Goal: Task Accomplishment & Management: Complete application form

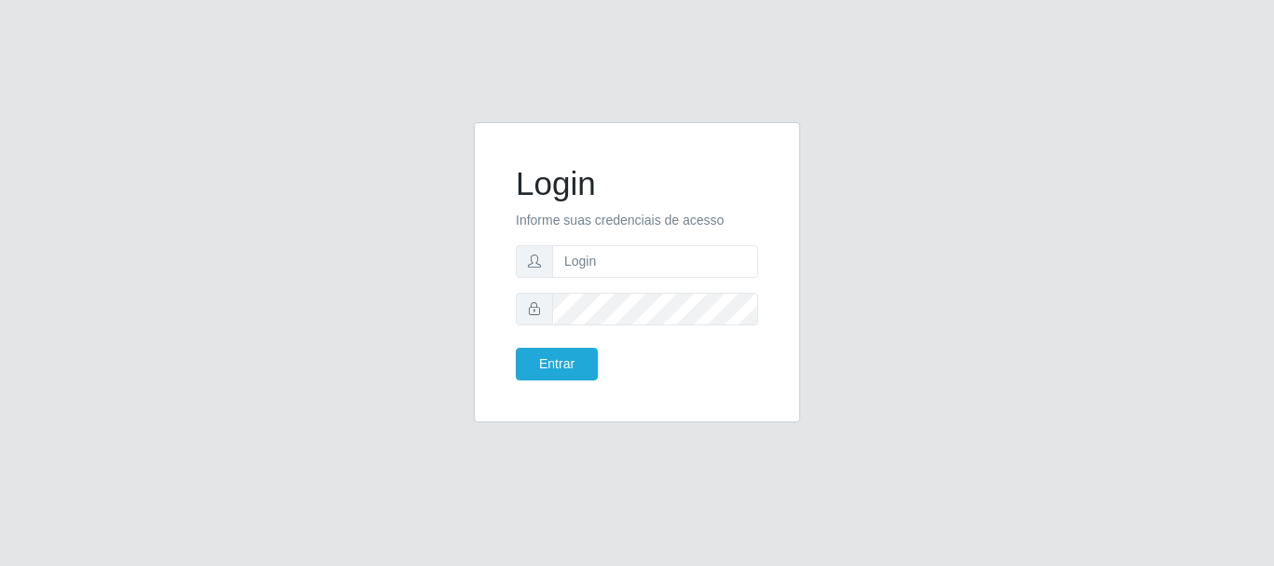
drag, startPoint x: 589, startPoint y: 279, endPoint x: 599, endPoint y: 255, distance: 26.3
click at [591, 273] on form "Login Informe suas credenciais de acesso Entrar" at bounding box center [637, 272] width 242 height 216
click at [600, 253] on input "text" at bounding box center [655, 261] width 206 height 33
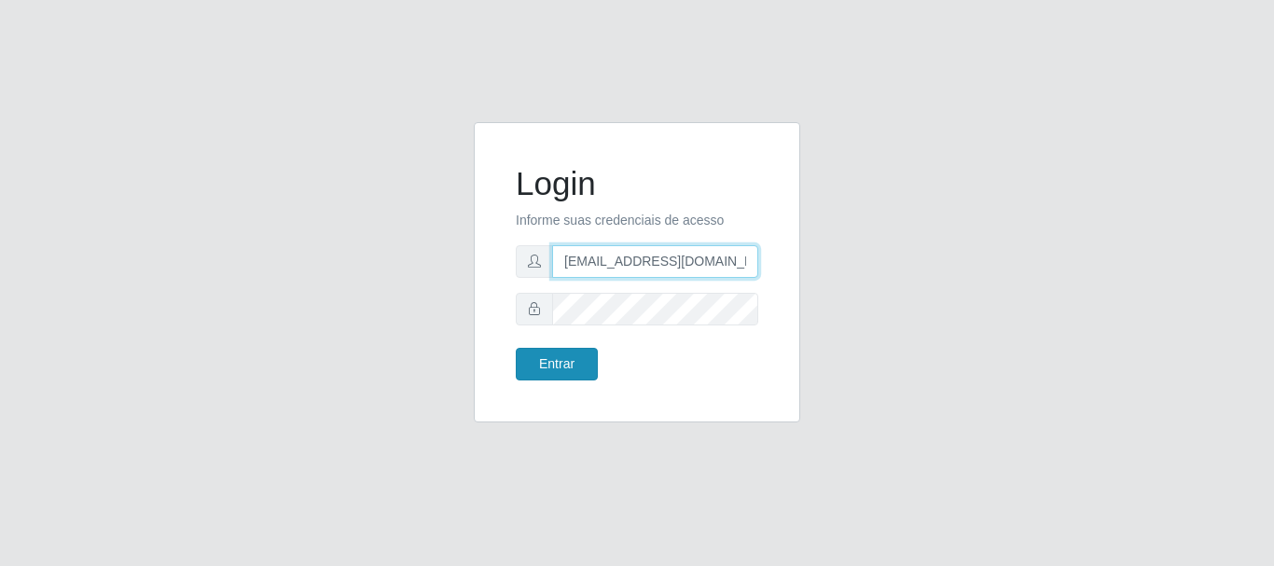
type input "[EMAIL_ADDRESS][DOMAIN_NAME]"
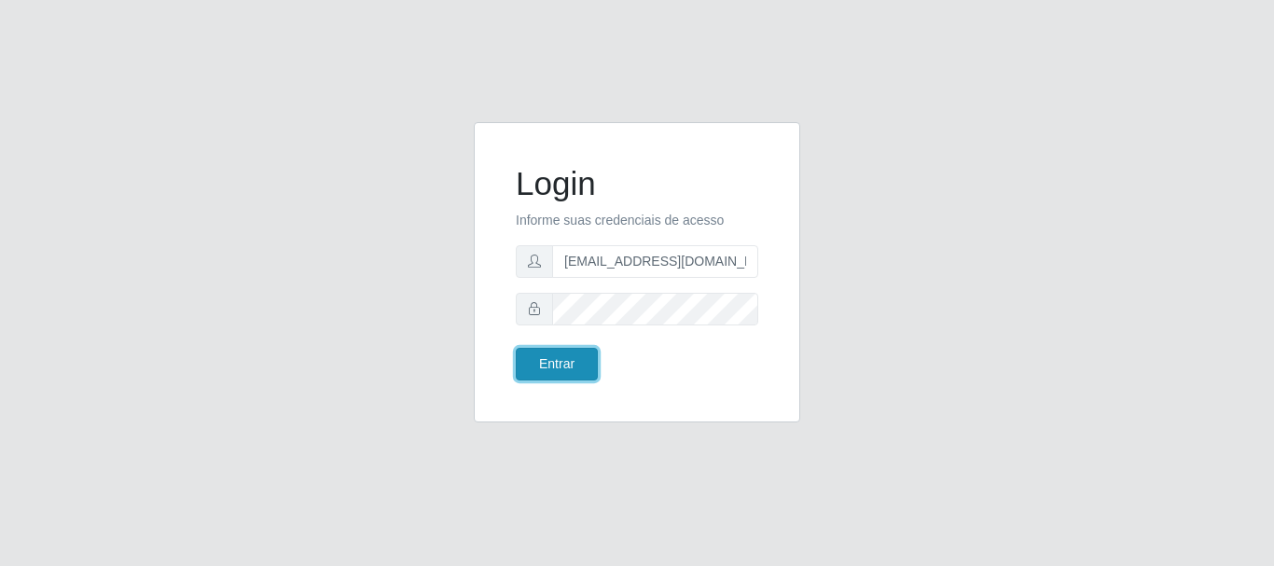
click at [560, 375] on button "Entrar" at bounding box center [557, 364] width 82 height 33
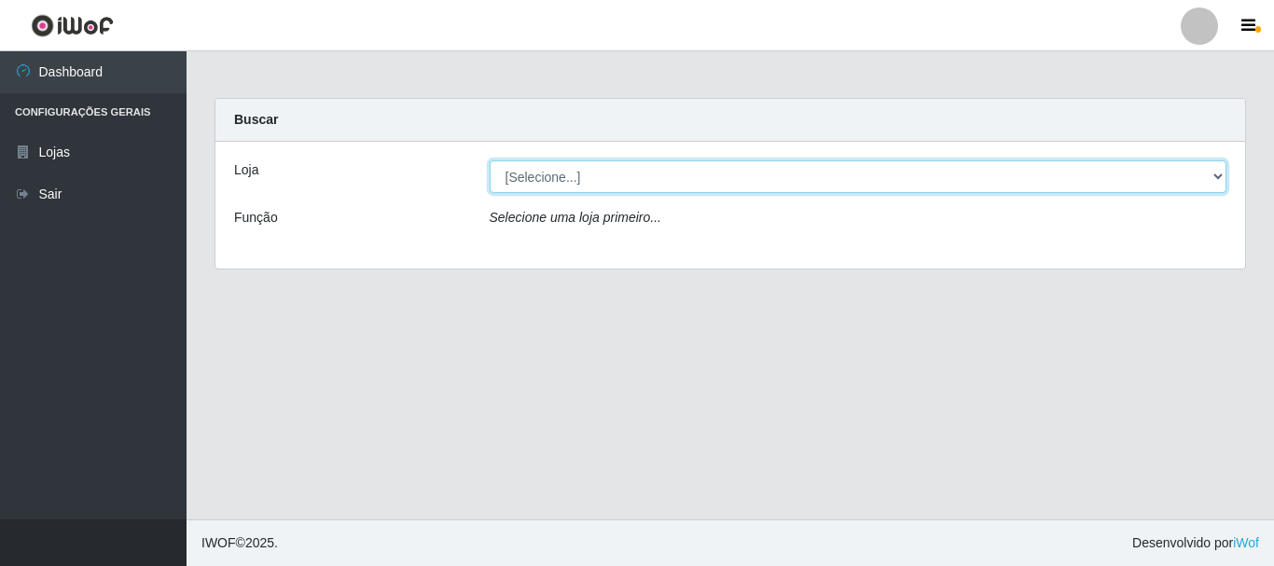
click at [489, 160] on select "[Selecione...] Super Show - [PERSON_NAME]" at bounding box center [857, 176] width 737 height 33
select select "120"
click option "Super Show - [PERSON_NAME]" at bounding box center [0, 0] width 0 height 0
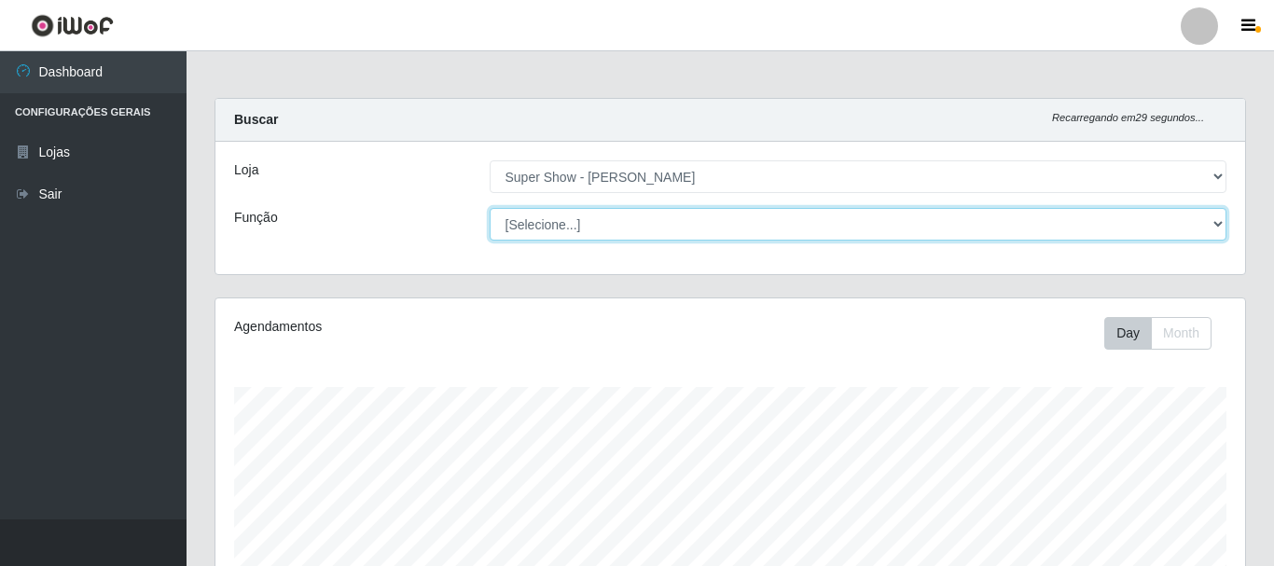
click at [489, 208] on select "[Selecione...] ASG Auxiliar de Estacionamento Balconista Embalador Embalador + …" at bounding box center [857, 224] width 737 height 33
select select "22"
click option "Operador de Caixa" at bounding box center [0, 0] width 0 height 0
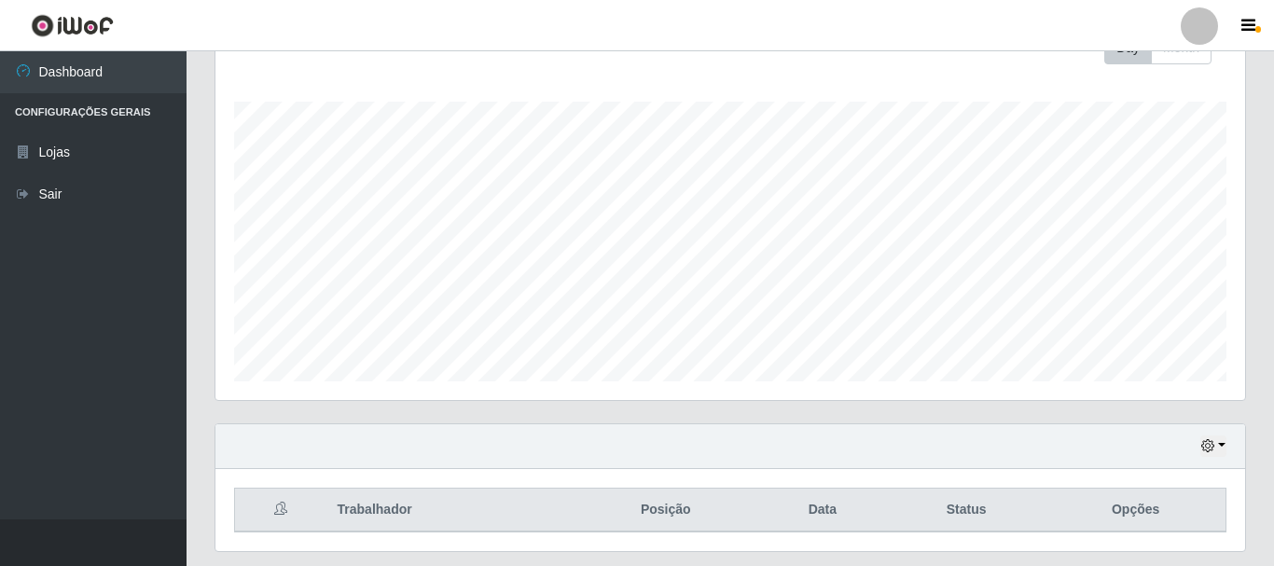
scroll to position [340, 0]
